Goal: Information Seeking & Learning: Learn about a topic

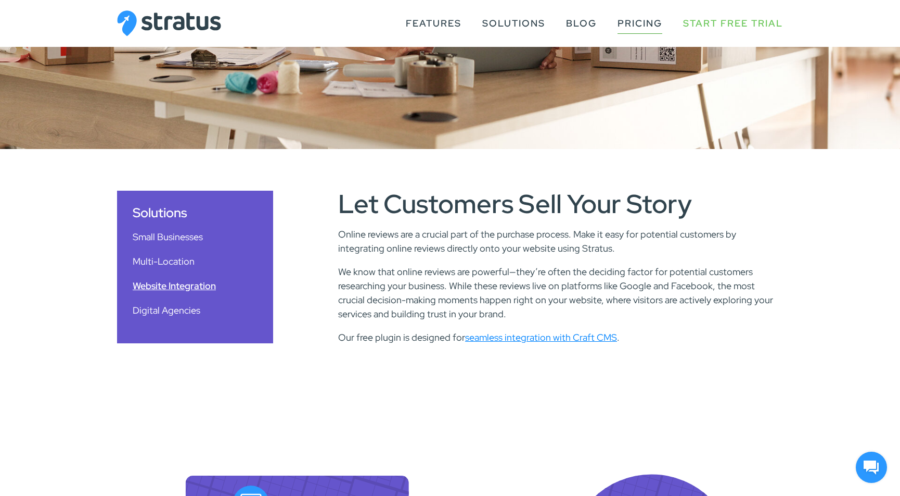
click at [630, 21] on link "Pricing" at bounding box center [640, 24] width 45 height 20
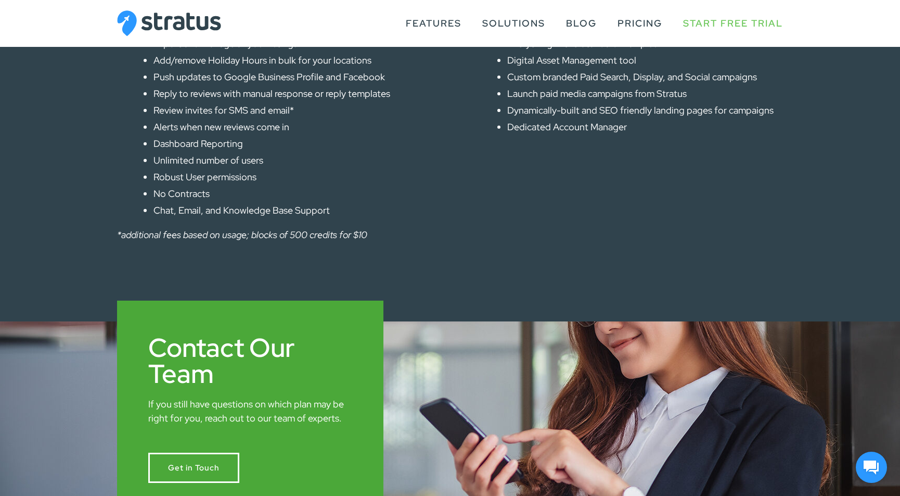
scroll to position [677, 0]
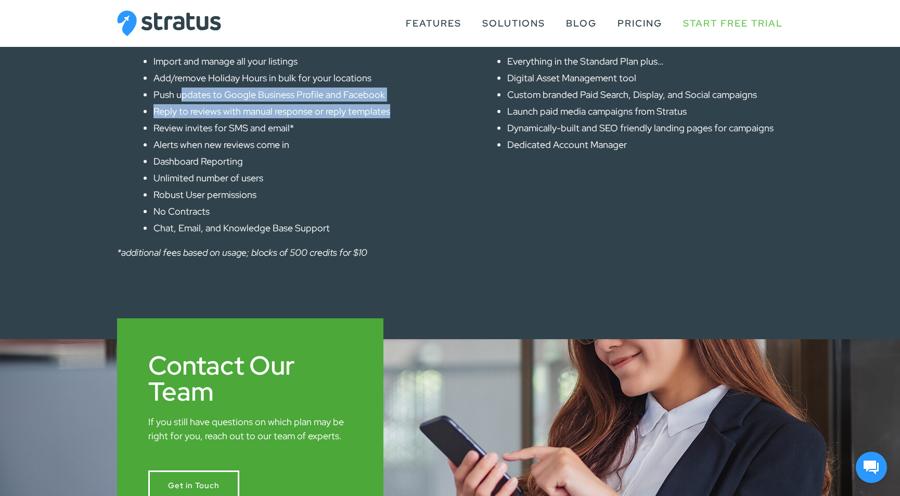
drag, startPoint x: 179, startPoint y: 93, endPoint x: 406, endPoint y: 116, distance: 228.1
click at [406, 116] on ul "Import and manage all your listings Add/remove Holiday Hours in bulk for your l…" at bounding box center [292, 144] width 276 height 181
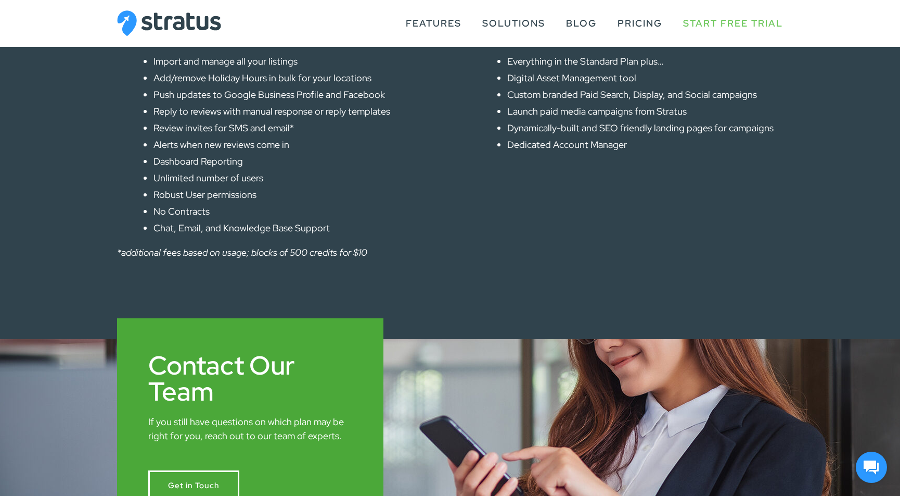
click at [410, 120] on ul "Import and manage all your listings Add/remove Holiday Hours in bulk for your l…" at bounding box center [292, 144] width 276 height 181
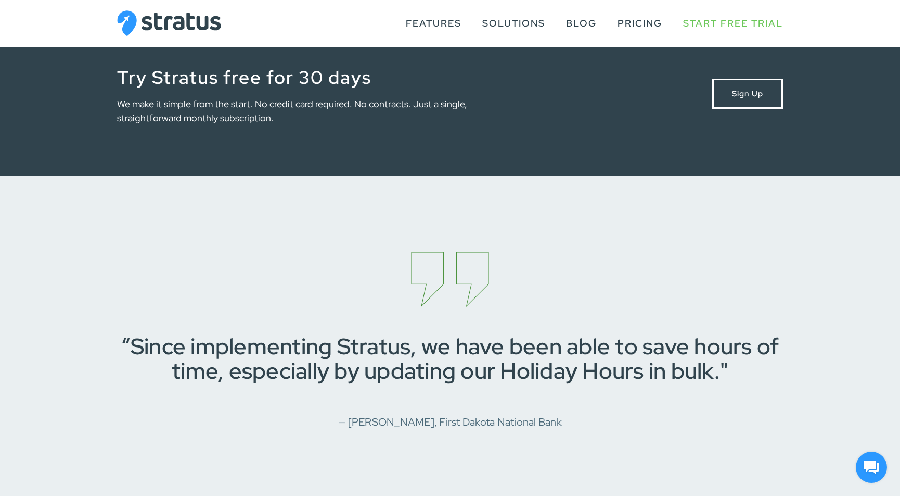
scroll to position [1467, 0]
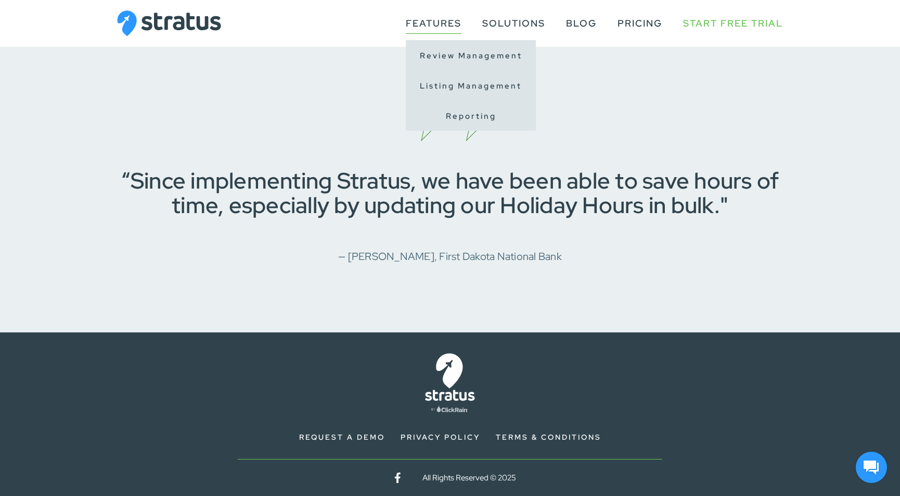
click at [438, 24] on link "Features" at bounding box center [434, 24] width 56 height 20
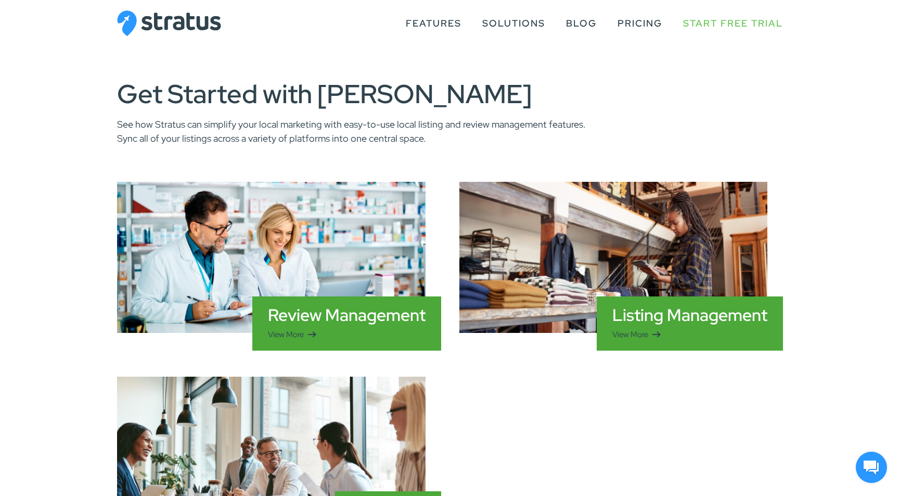
scroll to position [416, 0]
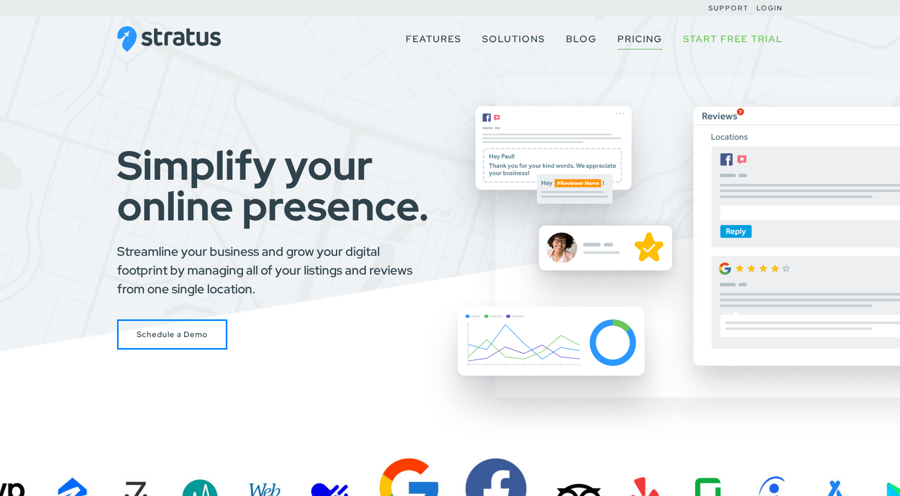
click at [645, 43] on link "Pricing" at bounding box center [640, 39] width 45 height 20
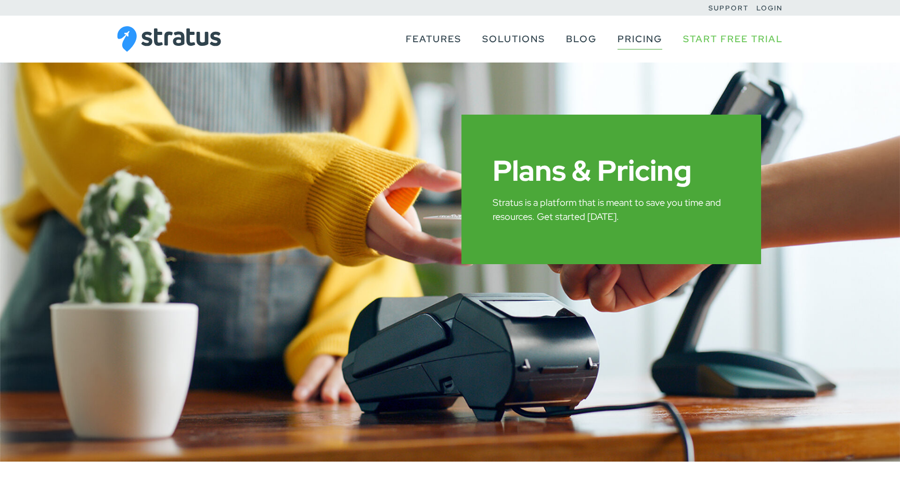
click at [647, 40] on link "Pricing" at bounding box center [640, 39] width 45 height 20
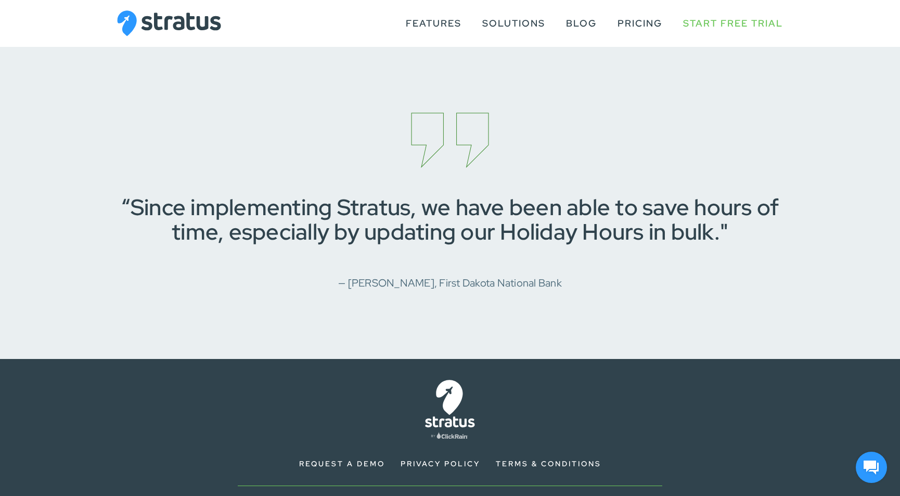
scroll to position [1415, 0]
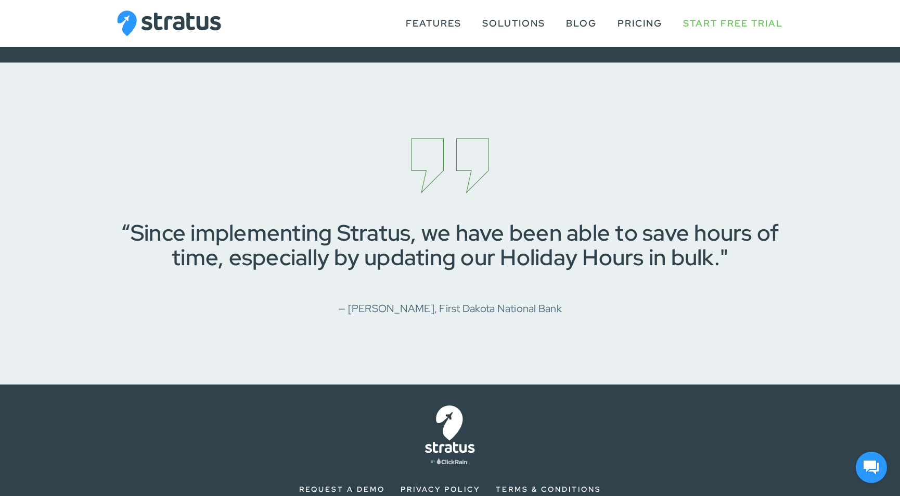
click at [527, 307] on cite "— Derek Soukup, First Dakota National Bank" at bounding box center [450, 308] width 224 height 14
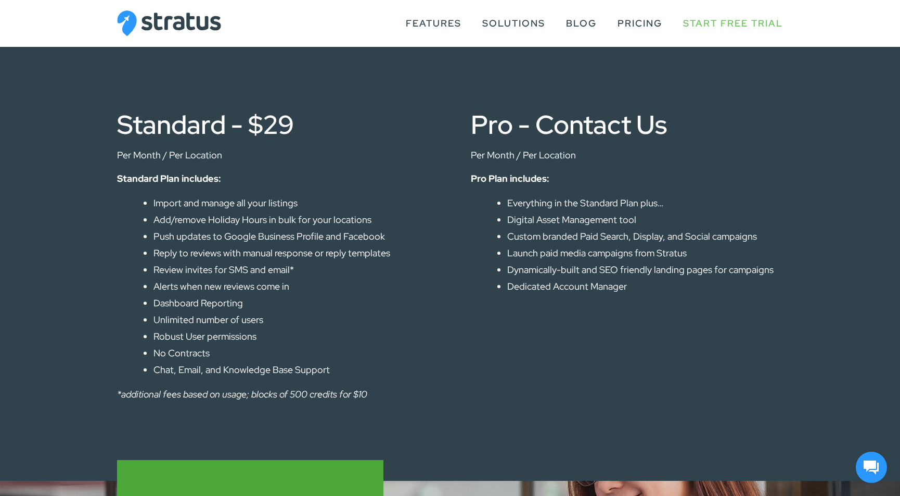
scroll to position [530, 0]
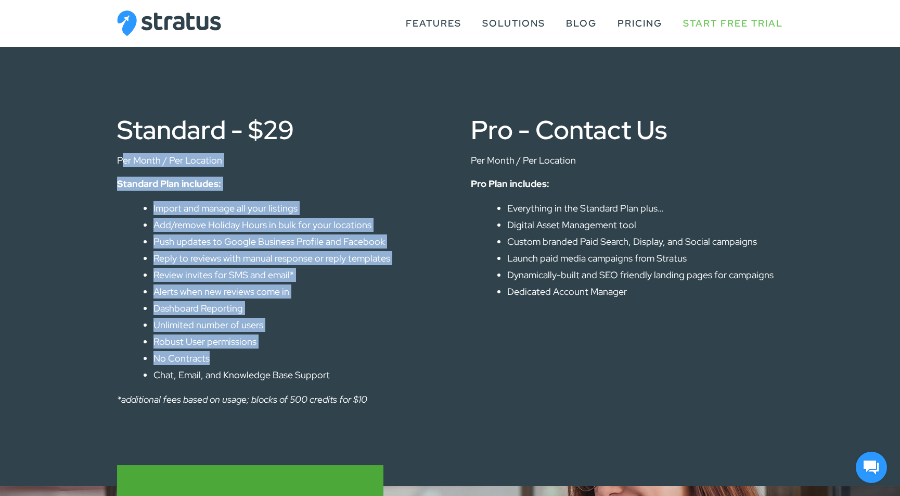
drag, startPoint x: 124, startPoint y: 158, endPoint x: 315, endPoint y: 361, distance: 278.0
click at [315, 361] on div "Standard - $29 Per Month / Per Location Standard Plan includes: Import and mana…" at bounding box center [273, 261] width 312 height 289
click at [322, 358] on li "No Contracts" at bounding box center [292, 358] width 276 height 14
click at [321, 358] on li "No Contracts" at bounding box center [292, 358] width 276 height 14
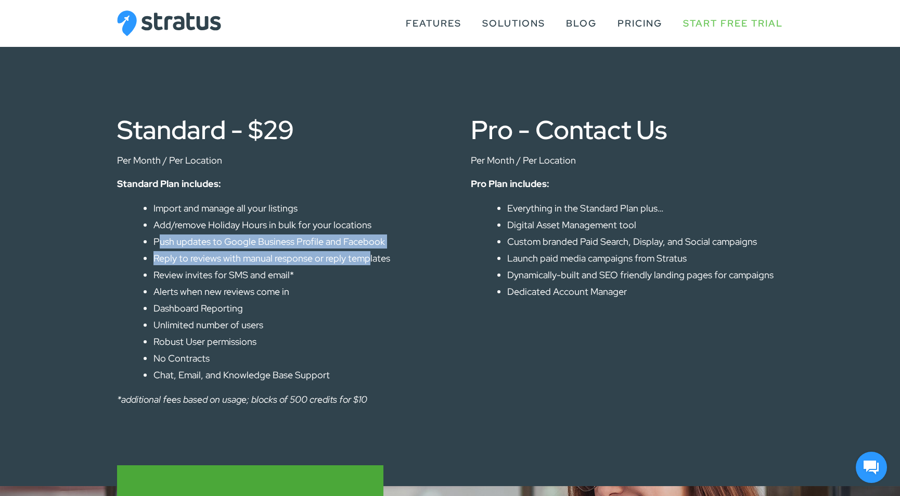
drag, startPoint x: 160, startPoint y: 237, endPoint x: 368, endPoint y: 257, distance: 209.1
click at [368, 257] on ul "Import and manage all your listings Add/remove Holiday Hours in bulk for your l…" at bounding box center [292, 291] width 276 height 181
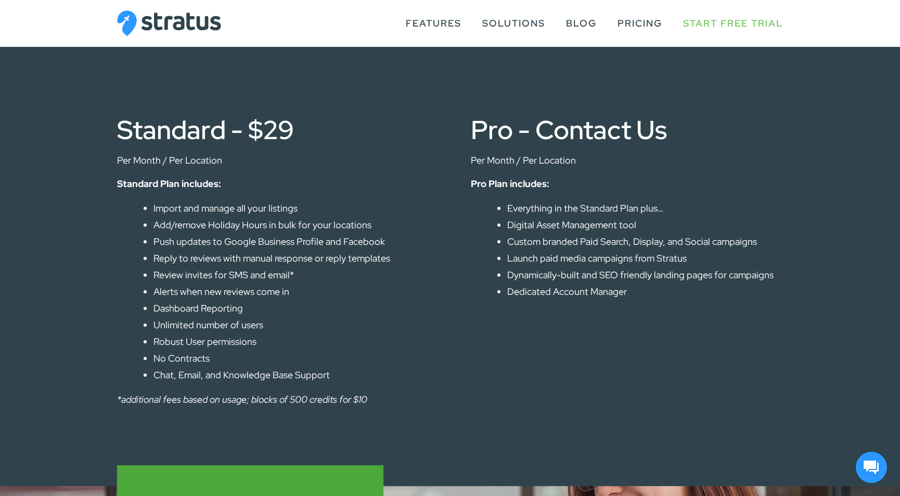
click at [390, 279] on li "Review invites for SMS and email*" at bounding box center [292, 275] width 276 height 14
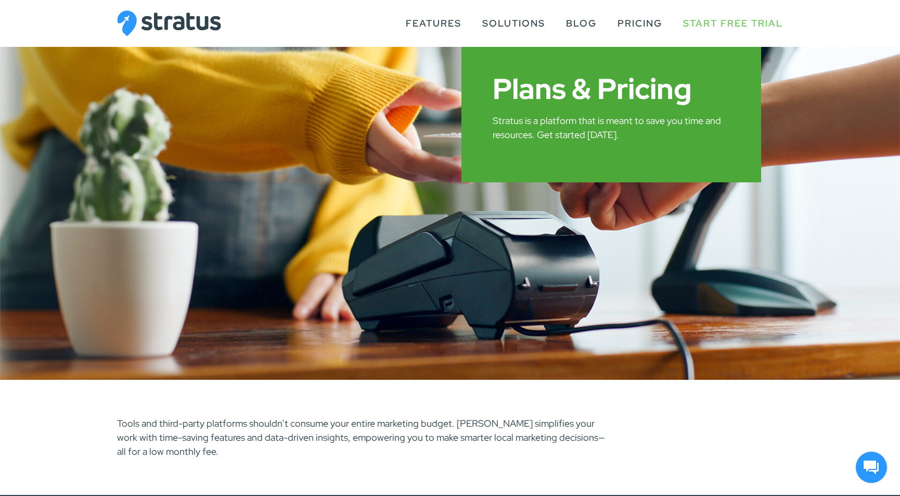
scroll to position [0, 0]
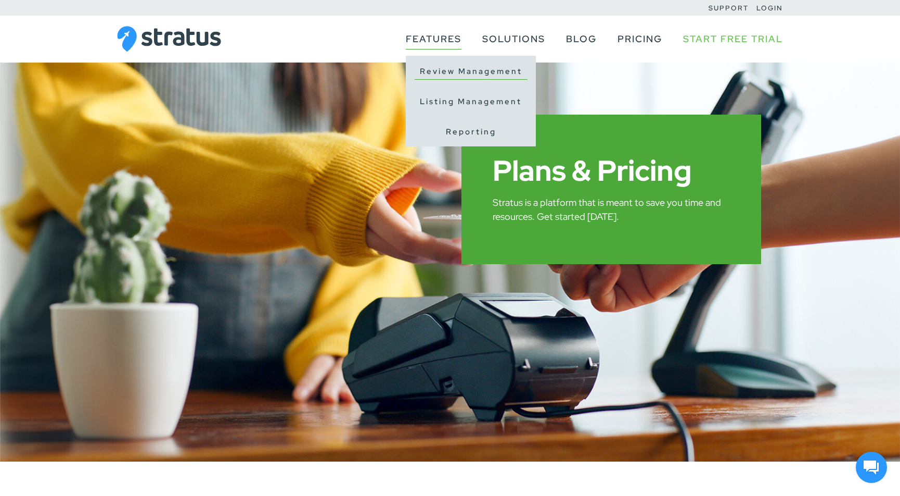
click at [451, 69] on link "Review Management" at bounding box center [471, 72] width 113 height 16
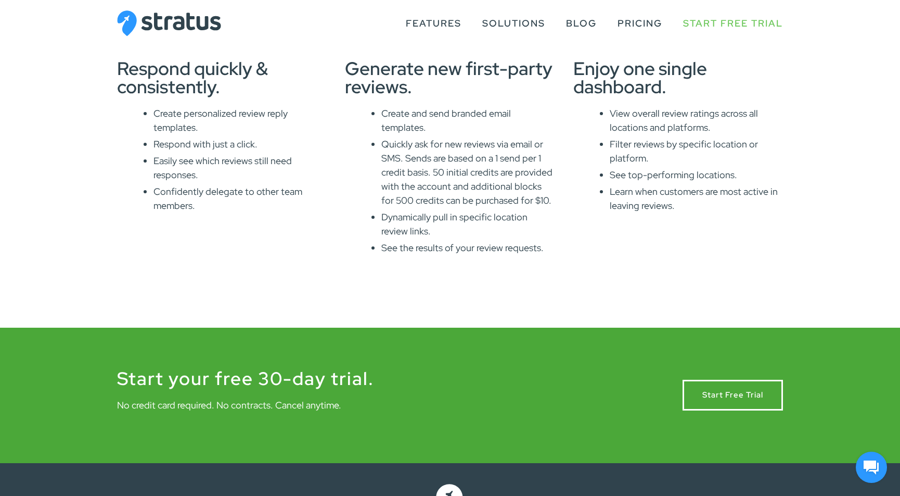
scroll to position [683, 0]
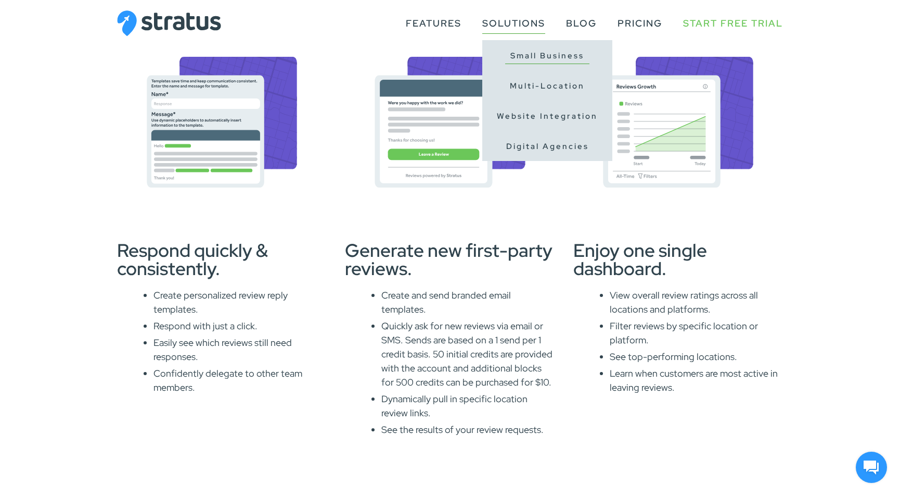
click at [557, 57] on link "Small Business" at bounding box center [547, 56] width 84 height 16
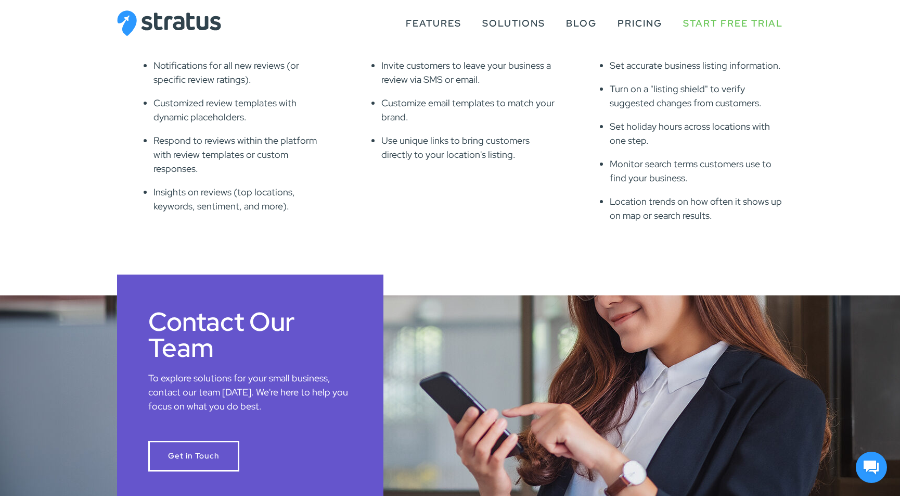
scroll to position [768, 0]
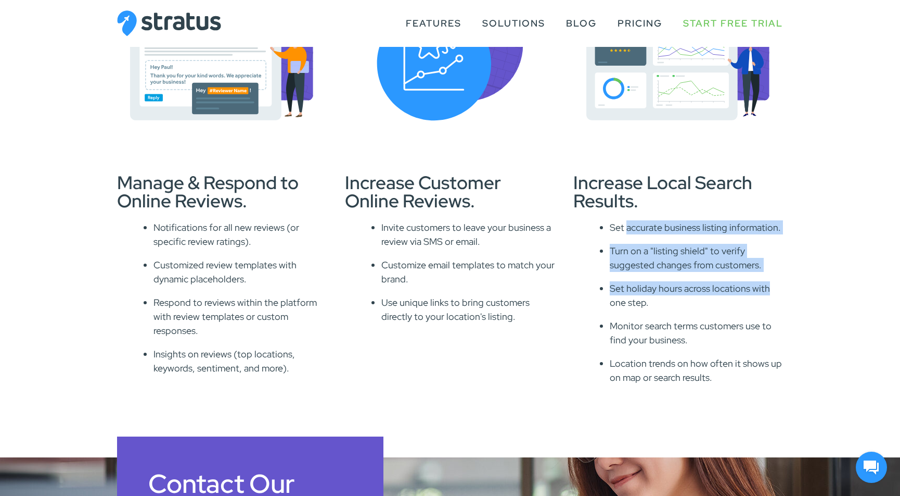
drag, startPoint x: 673, startPoint y: 229, endPoint x: 781, endPoint y: 281, distance: 119.7
click at [781, 281] on ul "Set accurate business listing information. Turn on a "listing shield" to verify…" at bounding box center [696, 302] width 173 height 164
click at [768, 290] on p "Set holiday hours across locations with one step." at bounding box center [696, 295] width 173 height 28
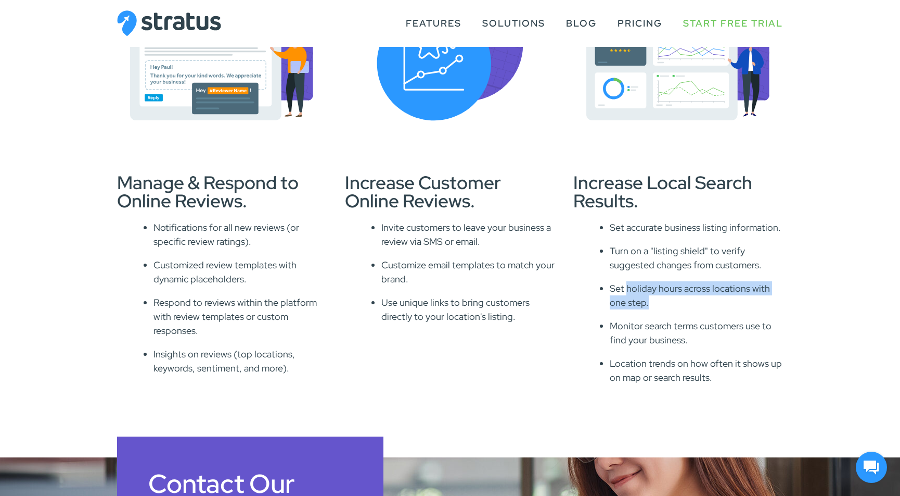
drag, startPoint x: 652, startPoint y: 299, endPoint x: 663, endPoint y: 325, distance: 28.9
click at [625, 289] on p "Set holiday hours across locations with one step." at bounding box center [696, 295] width 173 height 28
click at [681, 338] on p "Monitor search terms customers use to find your business." at bounding box center [696, 333] width 173 height 28
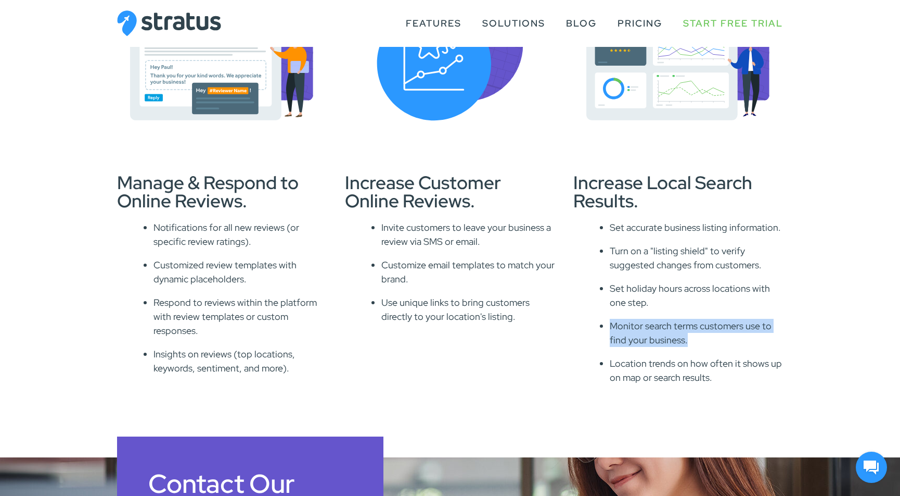
drag, startPoint x: 704, startPoint y: 342, endPoint x: 590, endPoint y: 321, distance: 116.0
click at [590, 321] on div "Increase Local Search Results. Set accurate business listing information. Turn …" at bounding box center [679, 167] width 210 height 435
click at [706, 362] on p "Location trends on how often it shows up on map or search results." at bounding box center [696, 370] width 173 height 28
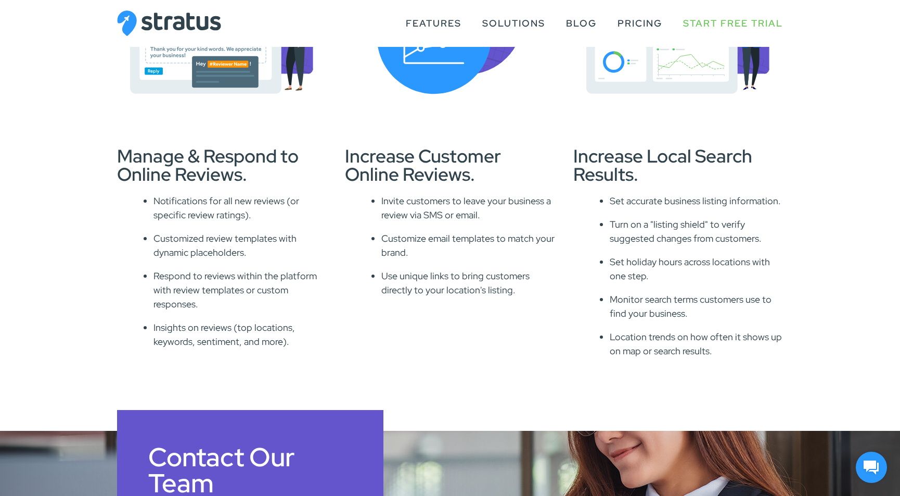
scroll to position [820, 0]
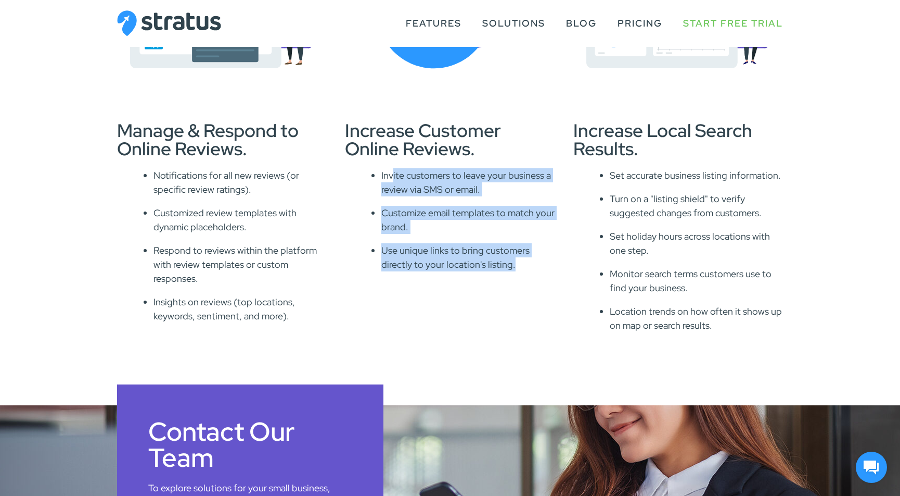
drag, startPoint x: 538, startPoint y: 269, endPoint x: 392, endPoint y: 174, distance: 174.5
click at [392, 174] on ul "Invite customers to leave your business a review via SMS or email. Customize em…" at bounding box center [468, 219] width 173 height 103
click at [506, 239] on ul "Invite customers to leave your business a review via SMS or email. Customize em…" at bounding box center [468, 219] width 173 height 103
click at [477, 186] on p "Invite customers to leave your business a review via SMS or email." at bounding box center [468, 182] width 173 height 28
click at [499, 179] on p "Invite customers to leave your business a review via SMS or email." at bounding box center [468, 182] width 173 height 28
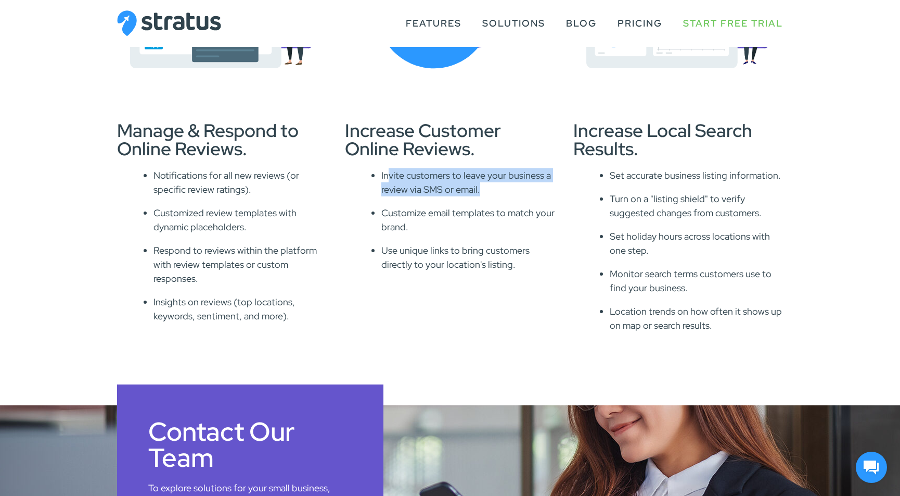
drag, startPoint x: 387, startPoint y: 170, endPoint x: 522, endPoint y: 189, distance: 135.7
click at [522, 189] on p "Invite customers to leave your business a review via SMS or email." at bounding box center [468, 182] width 173 height 28
click at [524, 189] on p "Invite customers to leave your business a review via SMS or email." at bounding box center [468, 182] width 173 height 28
click at [477, 191] on p "Invite customers to leave your business a review via SMS or email." at bounding box center [468, 182] width 173 height 28
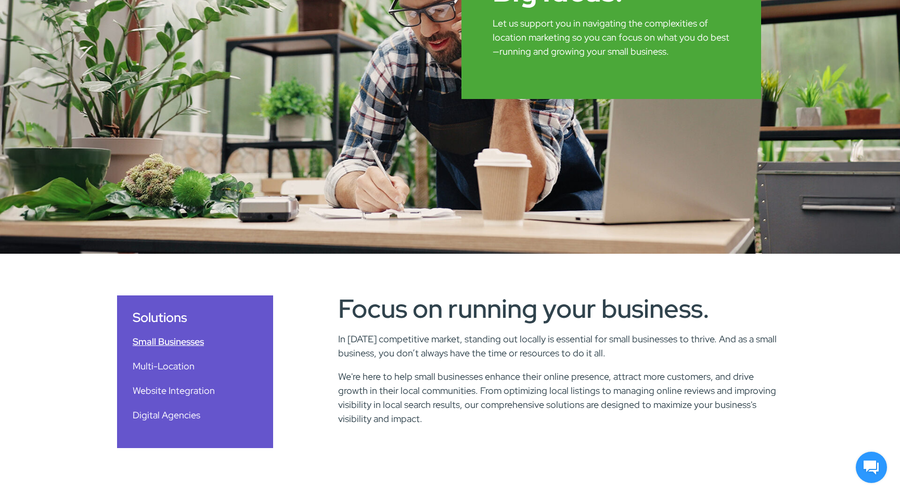
scroll to position [0, 0]
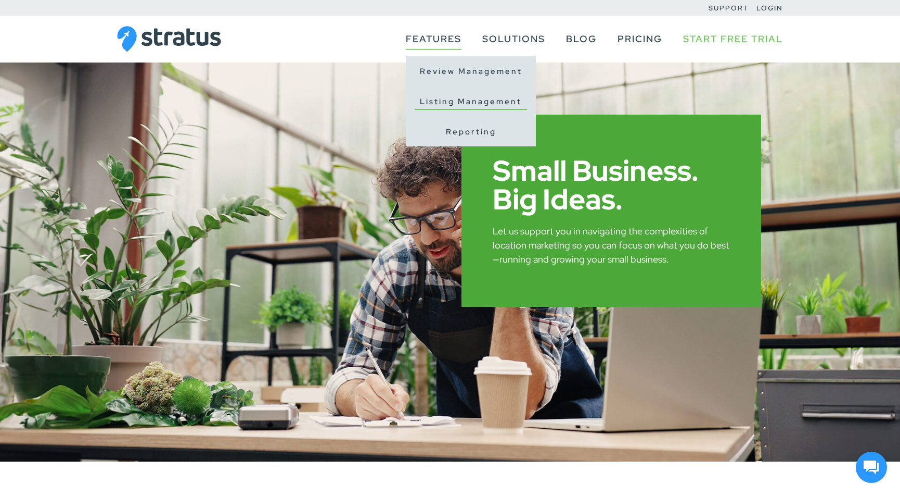
click at [449, 100] on link "Listing Management" at bounding box center [471, 102] width 112 height 16
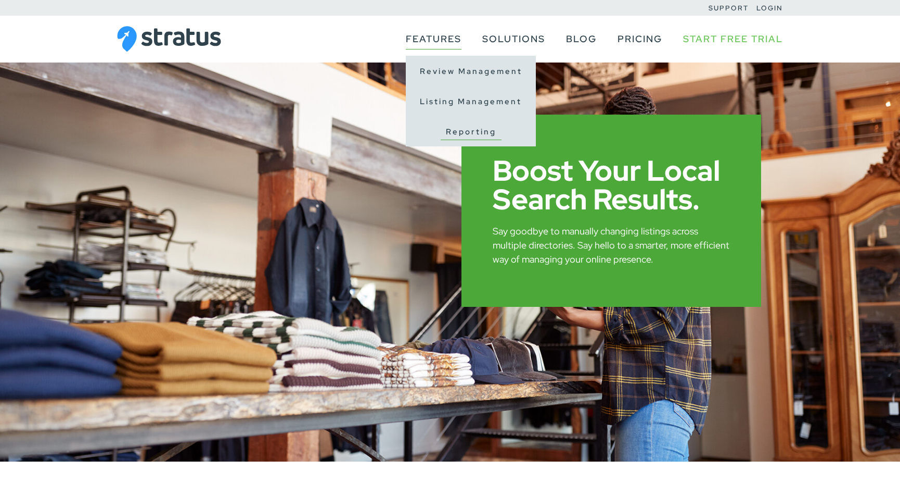
click at [448, 129] on link "Reporting" at bounding box center [471, 132] width 61 height 16
